Goal: Register for event/course

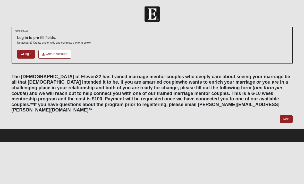
click at [23, 53] on icon at bounding box center [22, 54] width 3 height 3
click at [22, 52] on link "Login" at bounding box center [26, 54] width 18 height 9
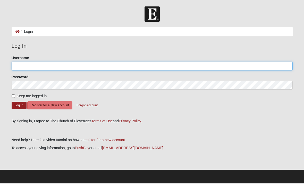
type input "Deedeesmid3522"
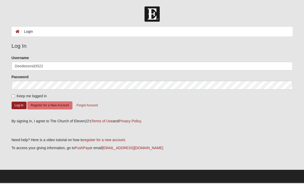
click at [19, 105] on button "Log In" at bounding box center [19, 105] width 15 height 7
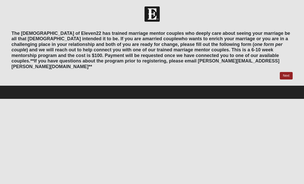
click at [286, 72] on link "Next" at bounding box center [286, 75] width 13 height 7
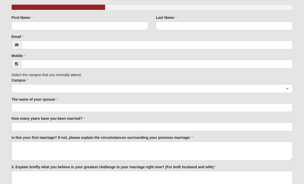
scroll to position [45, 0]
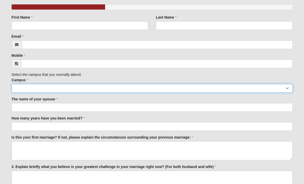
click at [286, 92] on select "Arlington Baymeadows Eleven22 Online [PERSON_NAME][GEOGRAPHIC_DATA] Jesup [GEOG…" at bounding box center [152, 88] width 281 height 9
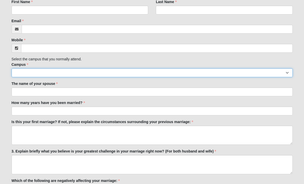
scroll to position [0, 0]
